Goal: Information Seeking & Learning: Check status

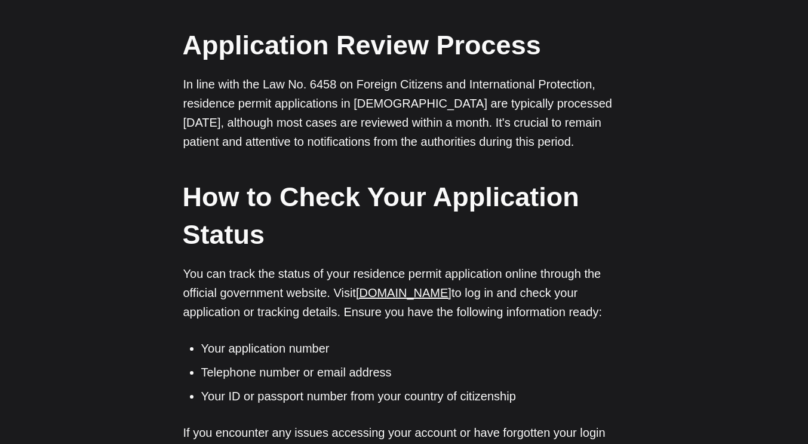
scroll to position [759, 0]
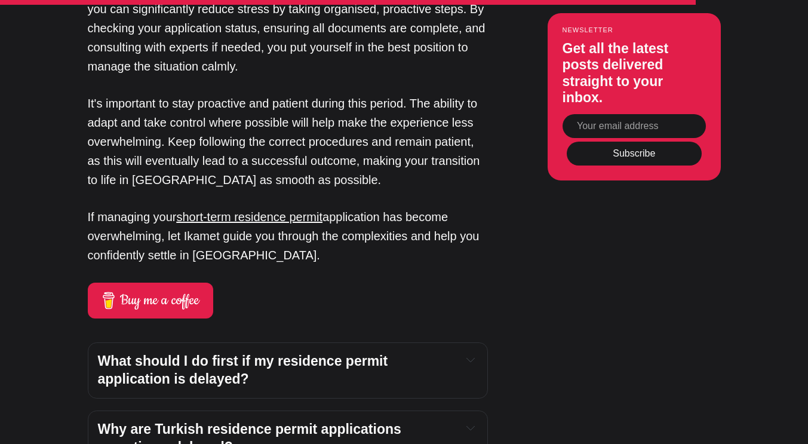
scroll to position [3582, 0]
click at [165, 301] on span "Buy me a coffee" at bounding box center [168, 301] width 97 height 0
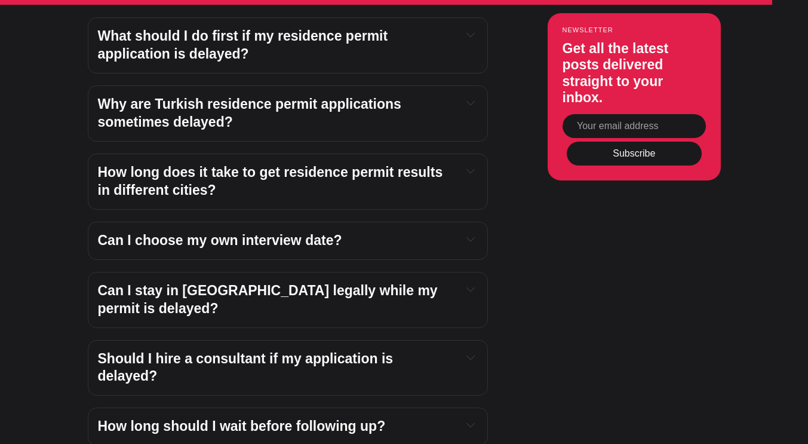
scroll to position [3902, 0]
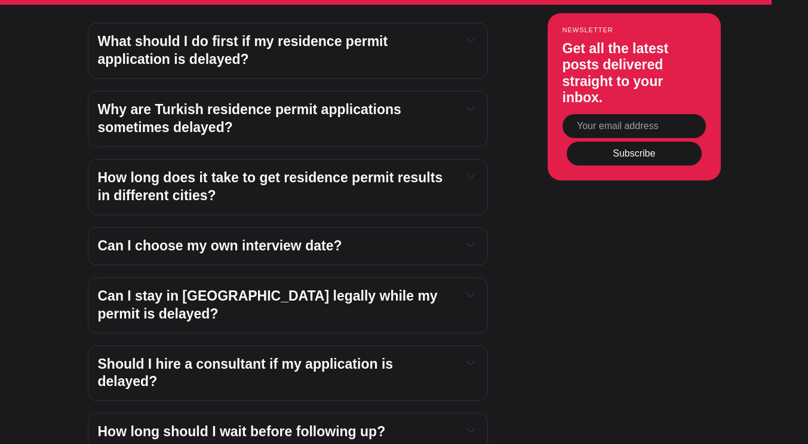
click at [305, 288] on span "Can I stay in Turkey legally while my permit is delayed?" at bounding box center [270, 304] width 344 height 33
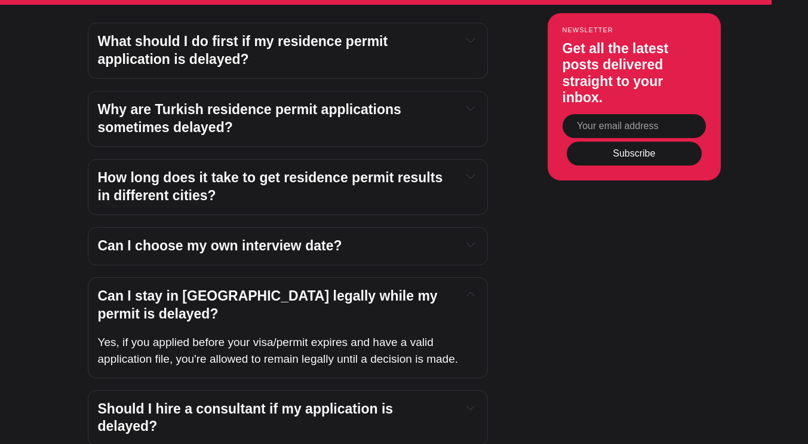
click at [386, 170] on span "How long does it take to get residence permit results in different cities?" at bounding box center [272, 186] width 349 height 33
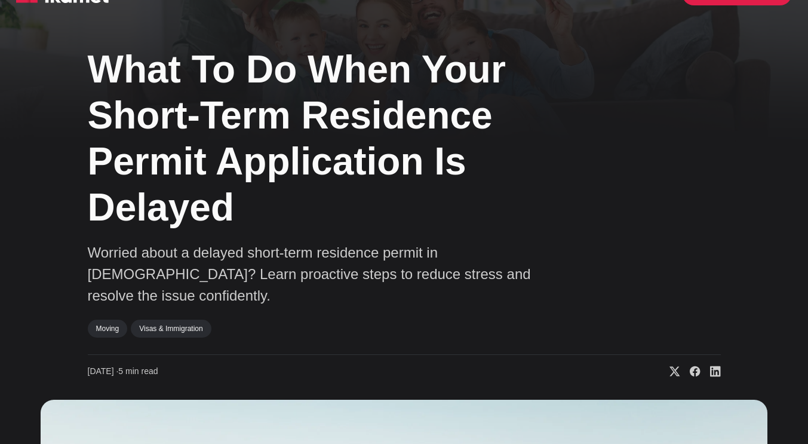
scroll to position [0, 0]
